Goal: Use online tool/utility: Utilize a website feature to perform a specific function

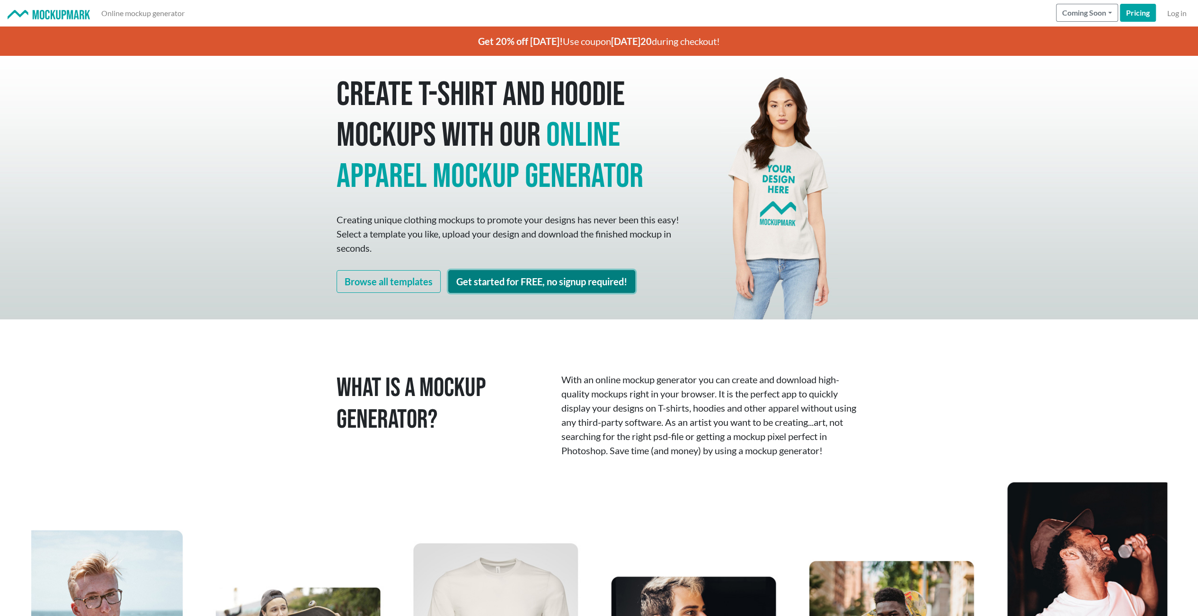
click at [545, 282] on link "Get started for FREE, no signup required!" at bounding box center [541, 281] width 187 height 23
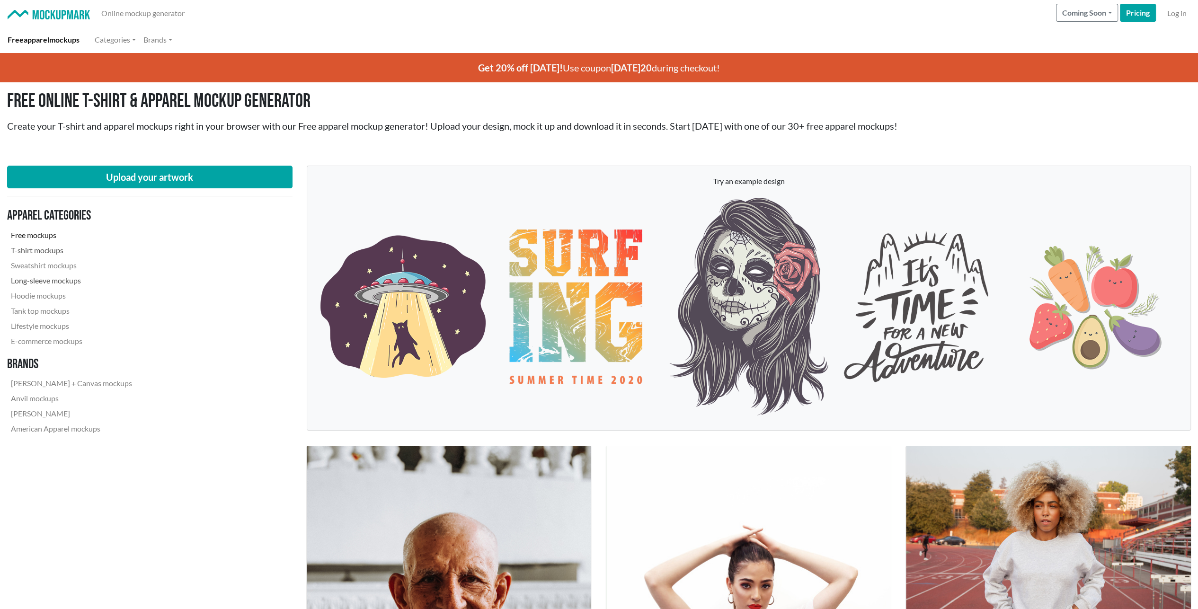
drag, startPoint x: 52, startPoint y: 248, endPoint x: 93, endPoint y: 274, distance: 48.7
click at [52, 248] on link "T-shirt mockups" at bounding box center [71, 250] width 129 height 15
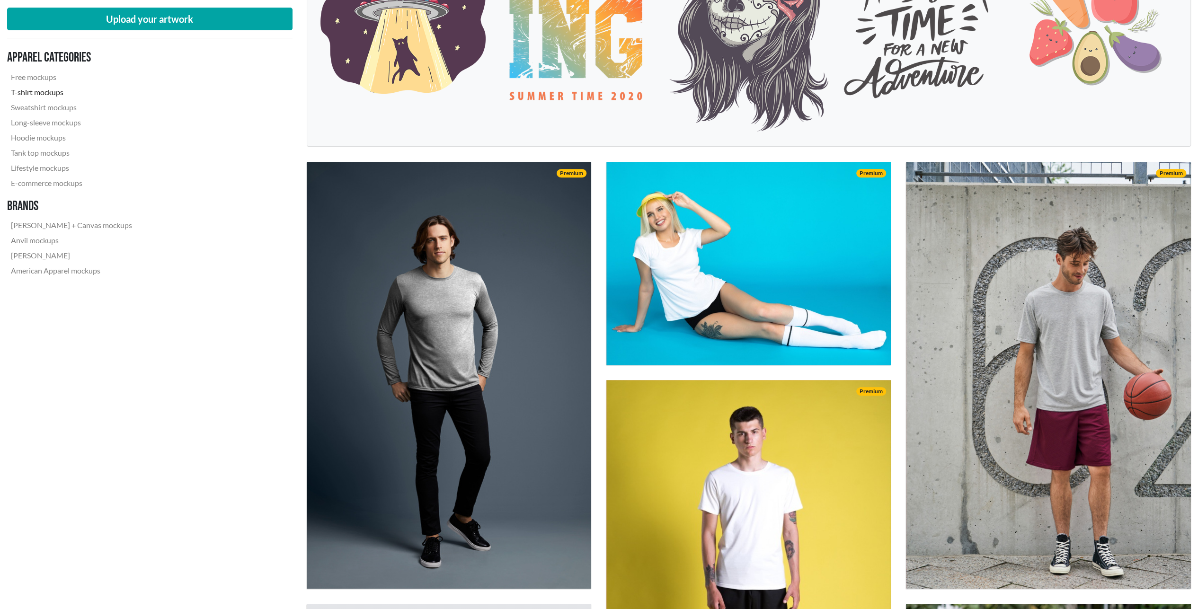
scroll to position [237, 0]
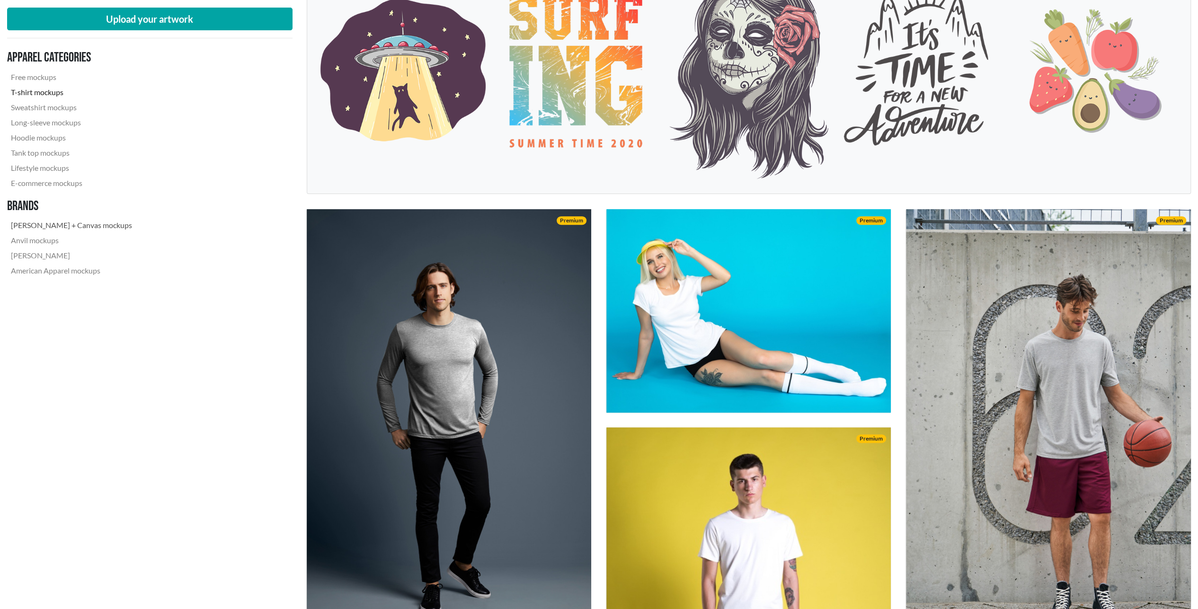
click at [52, 222] on link "[PERSON_NAME] + Canvas mockups" at bounding box center [71, 225] width 129 height 15
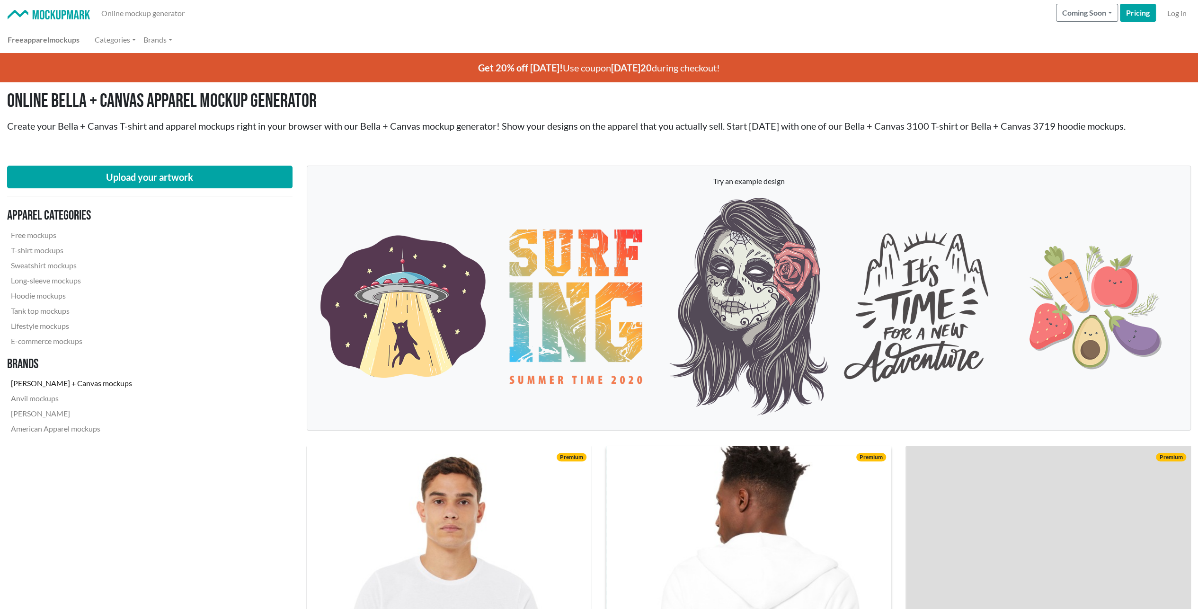
scroll to position [95, 0]
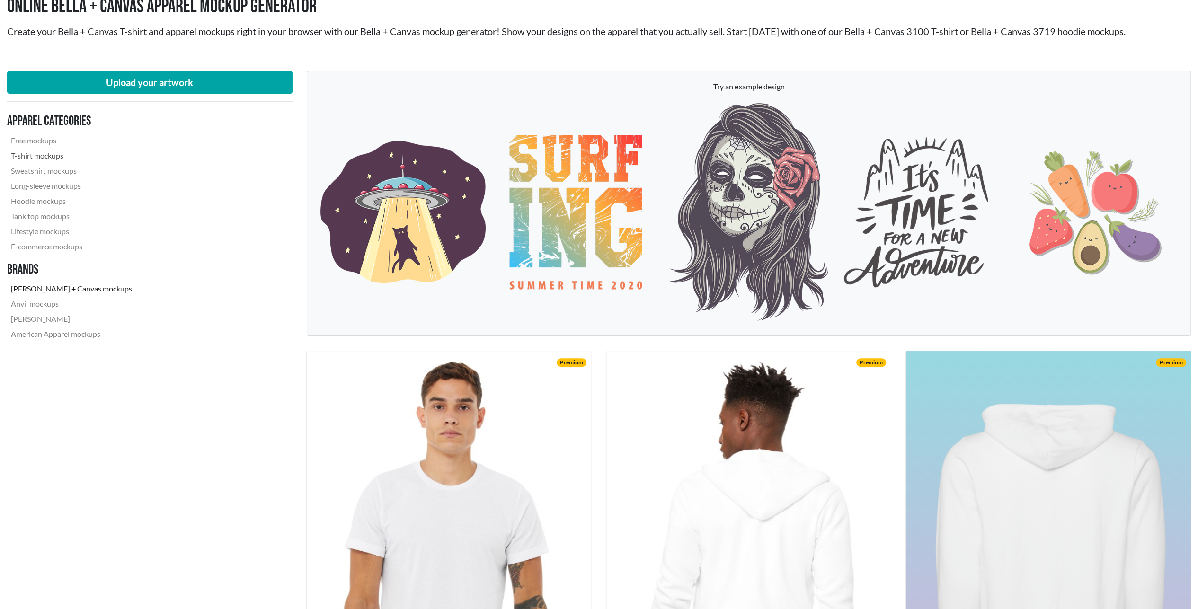
click at [57, 153] on link "T-shirt mockups" at bounding box center [71, 155] width 129 height 15
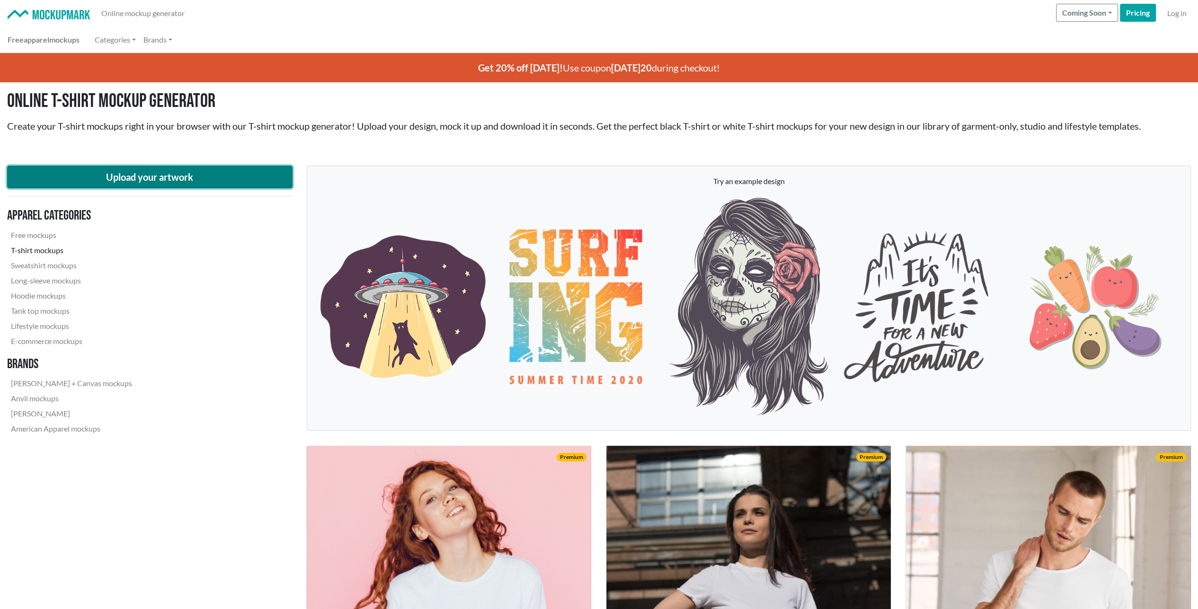
click at [205, 176] on button "Upload your artwork" at bounding box center [149, 177] width 285 height 23
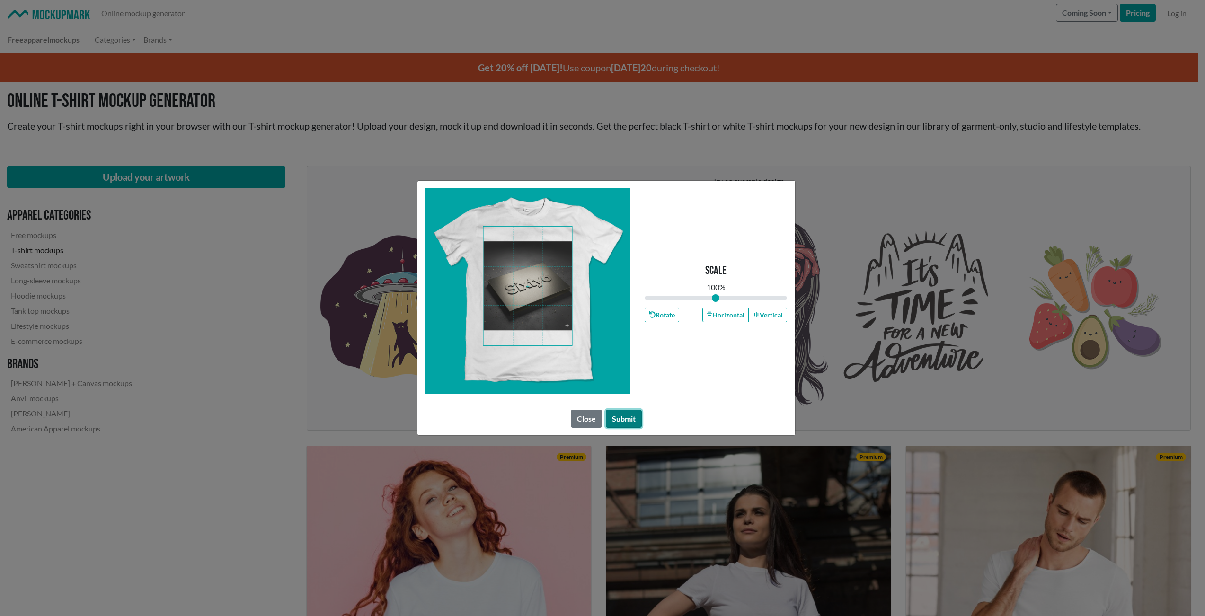
click at [623, 413] on button "Submit" at bounding box center [624, 419] width 36 height 18
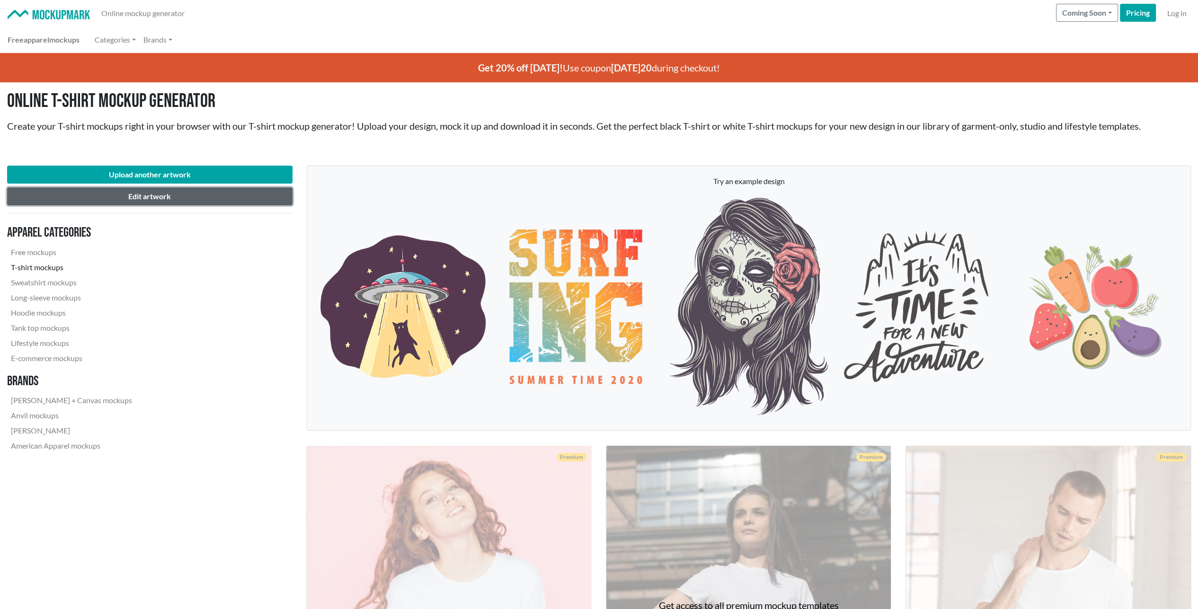
click at [207, 195] on button "Edit artwork" at bounding box center [149, 196] width 285 height 18
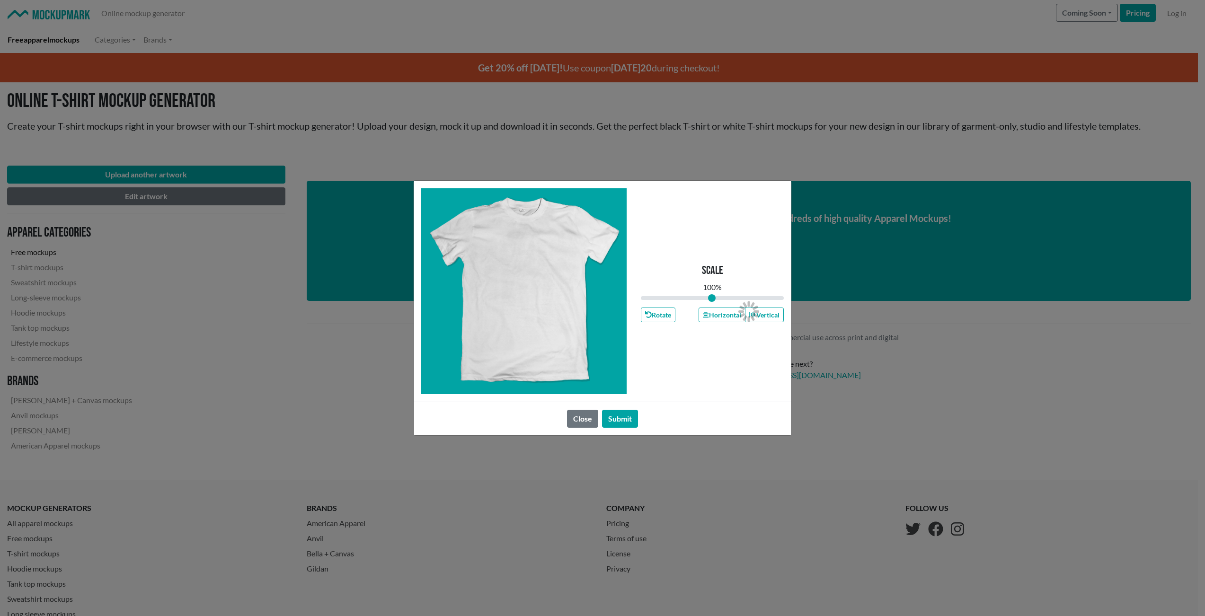
type input "1"
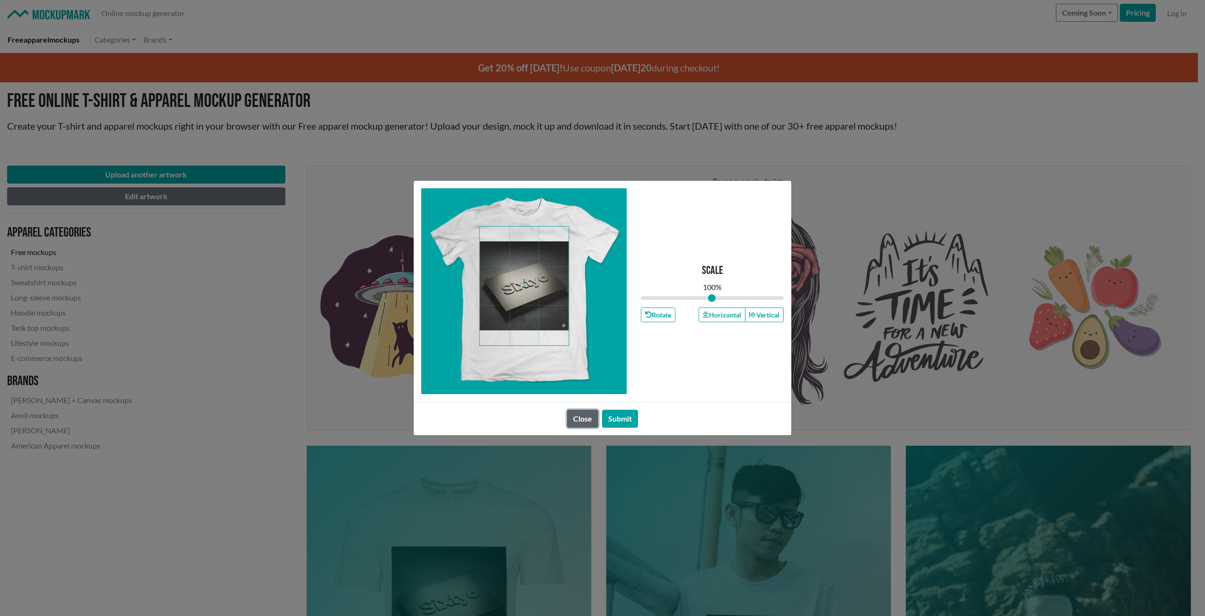
click at [588, 419] on button "Close" at bounding box center [582, 419] width 31 height 18
